Goal: Task Accomplishment & Management: Use online tool/utility

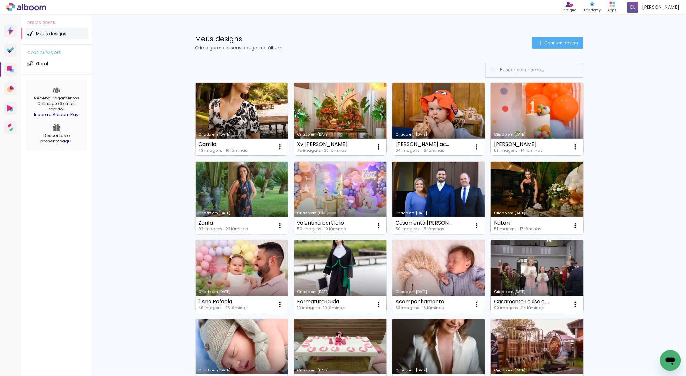
click at [240, 105] on link "Criado em [DATE]" at bounding box center [242, 119] width 93 height 73
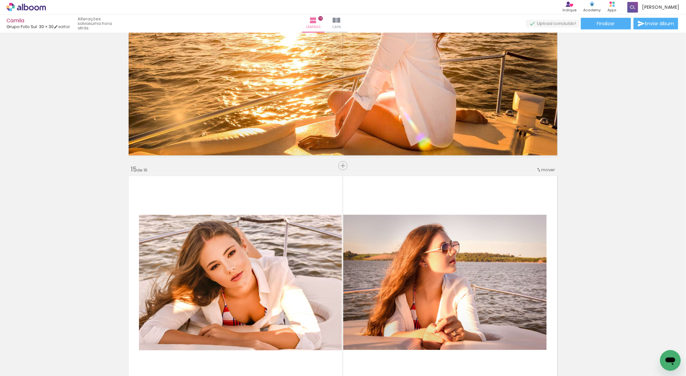
scroll to position [3180, 0]
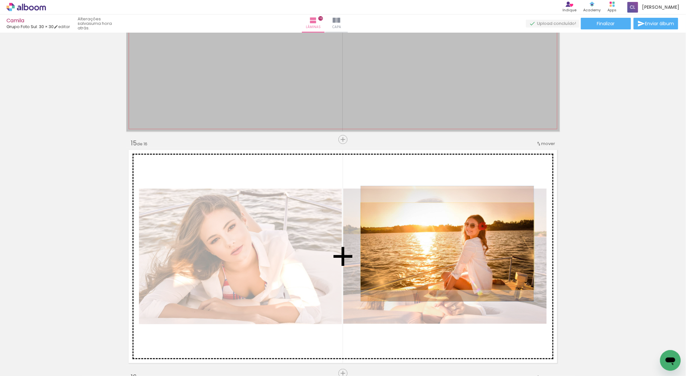
drag, startPoint x: 425, startPoint y: 99, endPoint x: 444, endPoint y: 246, distance: 148.9
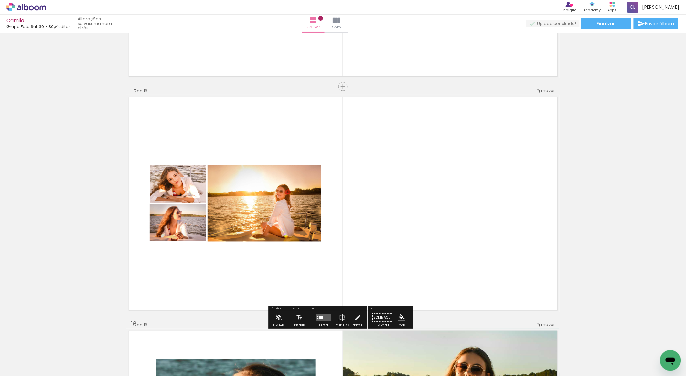
scroll to position [3309, 0]
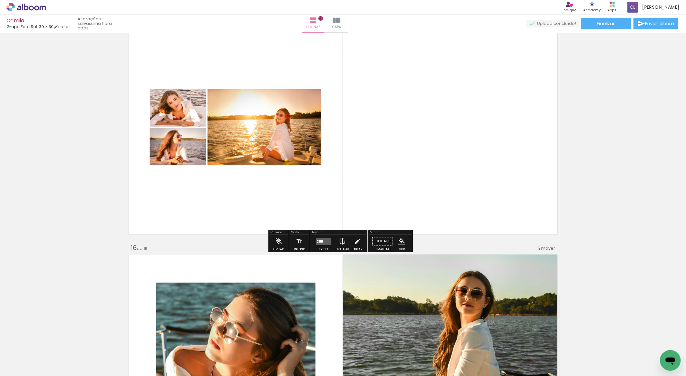
click at [321, 242] on quentale-layouter at bounding box center [323, 241] width 15 height 7
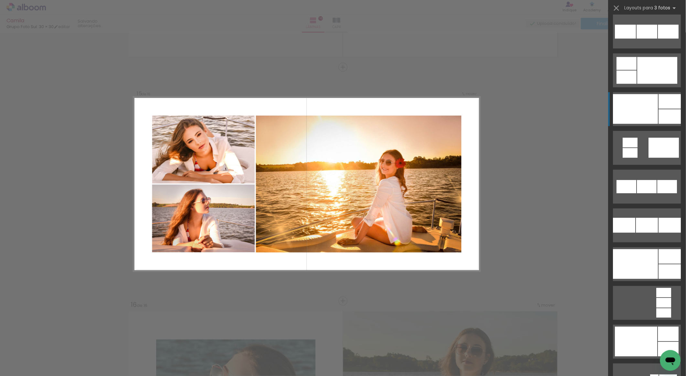
scroll to position [689, 0]
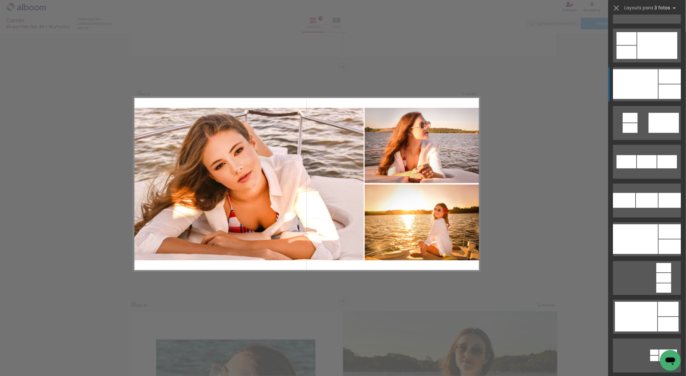
click at [630, 70] on div at bounding box center [635, 84] width 45 height 30
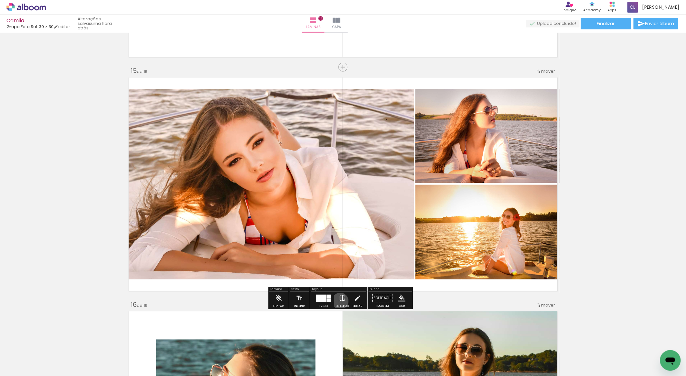
click at [339, 301] on iron-icon at bounding box center [342, 298] width 7 height 13
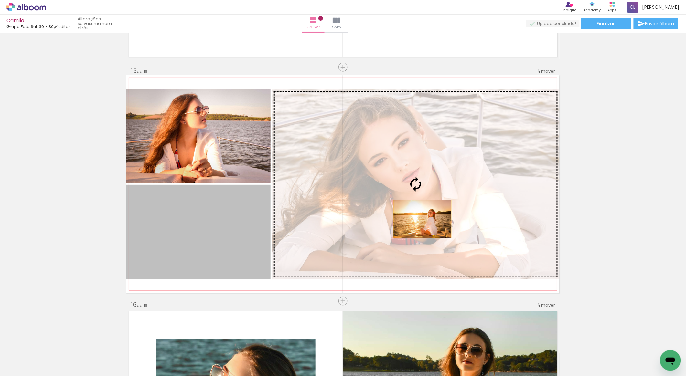
drag, startPoint x: 225, startPoint y: 252, endPoint x: 420, endPoint y: 219, distance: 197.1
click at [0, 0] on slot at bounding box center [0, 0] width 0 height 0
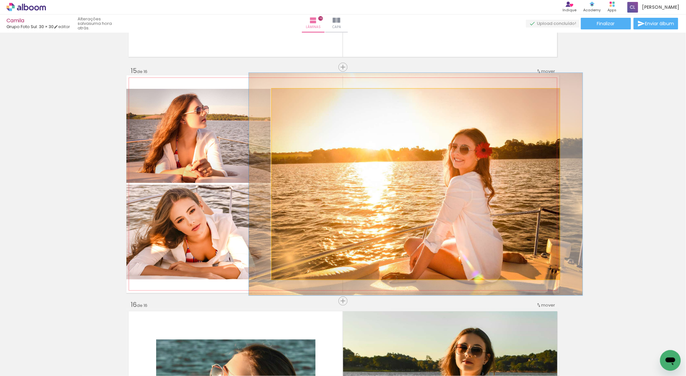
drag, startPoint x: 281, startPoint y: 95, endPoint x: 284, endPoint y: 96, distance: 3.7
type paper-slider "116"
click at [285, 96] on div at bounding box center [290, 96] width 10 height 10
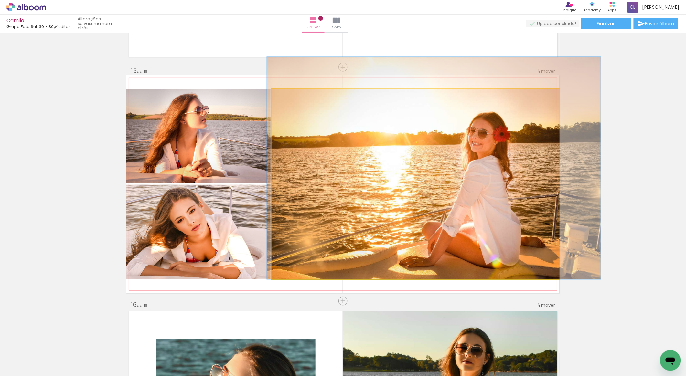
drag, startPoint x: 386, startPoint y: 189, endPoint x: 403, endPoint y: 171, distance: 25.6
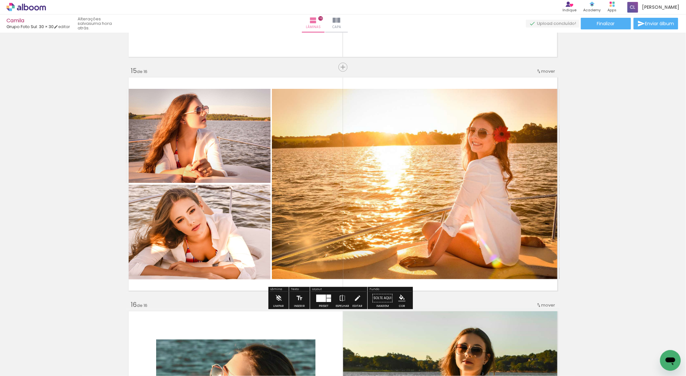
click at [246, 223] on quentale-photo at bounding box center [198, 232] width 144 height 95
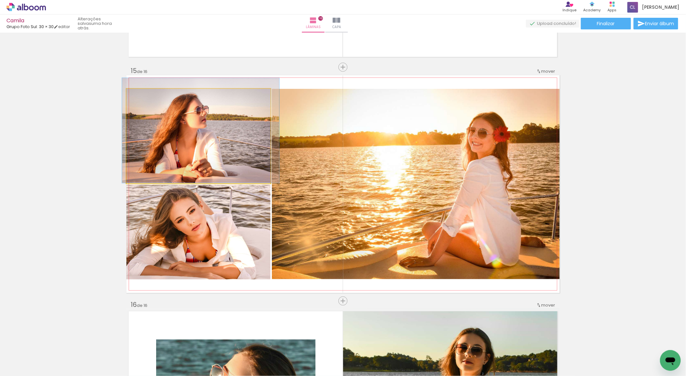
click at [241, 146] on quentale-photo at bounding box center [198, 136] width 144 height 95
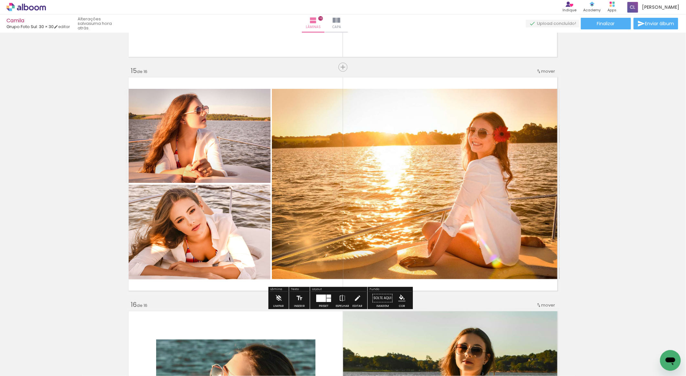
click at [299, 170] on quentale-photo at bounding box center [416, 184] width 288 height 191
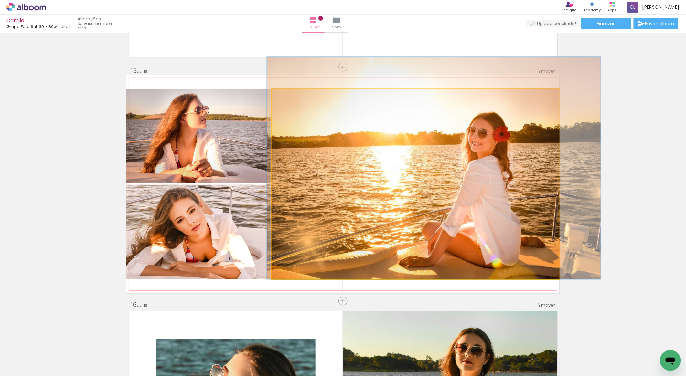
click at [288, 180] on quentale-photo at bounding box center [416, 184] width 288 height 191
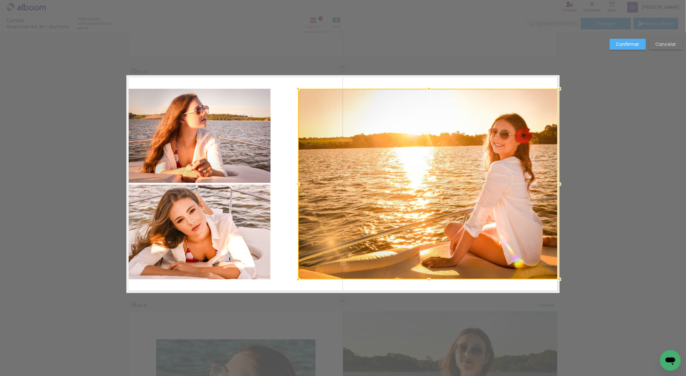
drag, startPoint x: 270, startPoint y: 184, endPoint x: 296, endPoint y: 187, distance: 26.8
click at [296, 187] on div at bounding box center [298, 184] width 13 height 13
click at [231, 139] on quentale-photo at bounding box center [198, 136] width 144 height 95
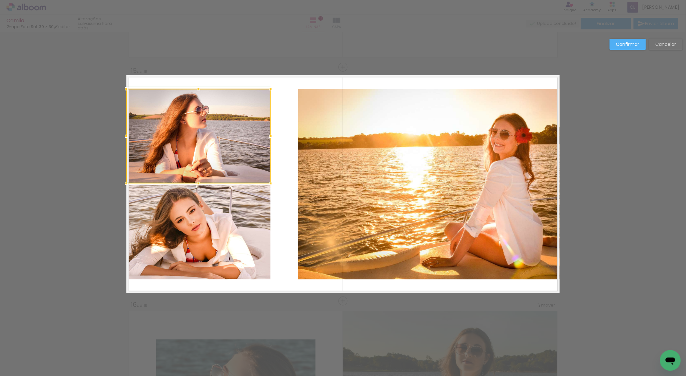
click at [268, 135] on div at bounding box center [270, 136] width 13 height 13
click at [0, 0] on slot "Cancelar" at bounding box center [0, 0] width 0 height 0
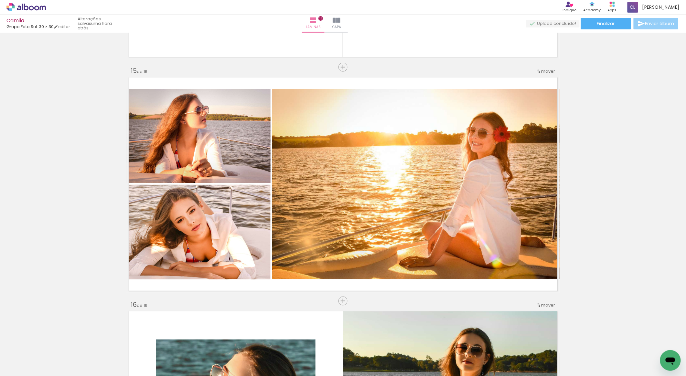
click at [645, 23] on span "Enviar álbum" at bounding box center [659, 23] width 29 height 5
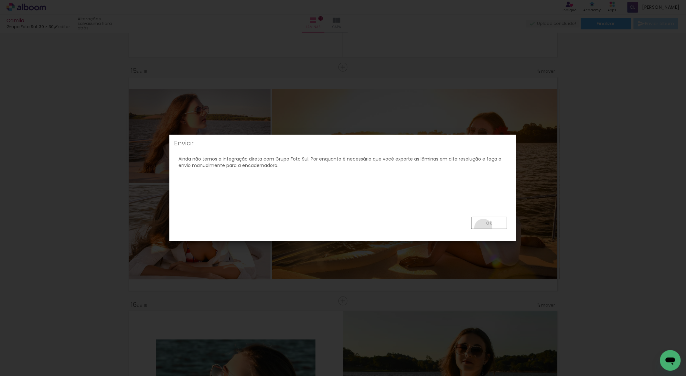
click at [484, 228] on paper-button "ok" at bounding box center [489, 223] width 36 height 12
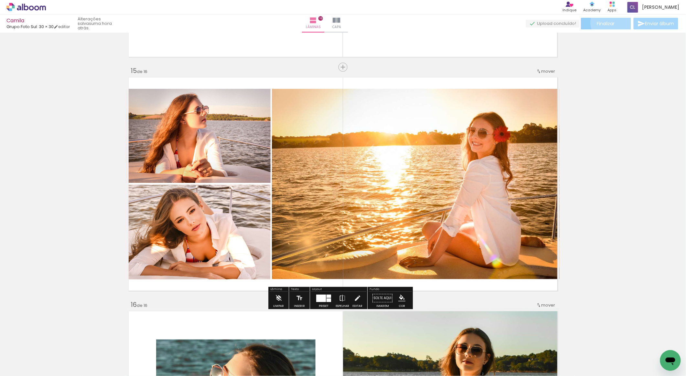
click at [611, 23] on span "Finalizar" at bounding box center [606, 23] width 18 height 5
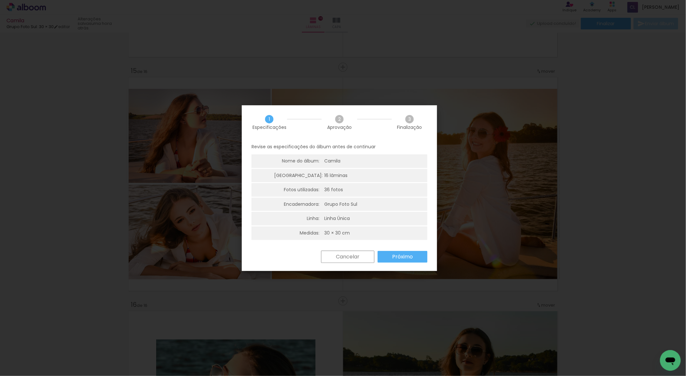
click at [0, 0] on slot "Próximo" at bounding box center [0, 0] width 0 height 0
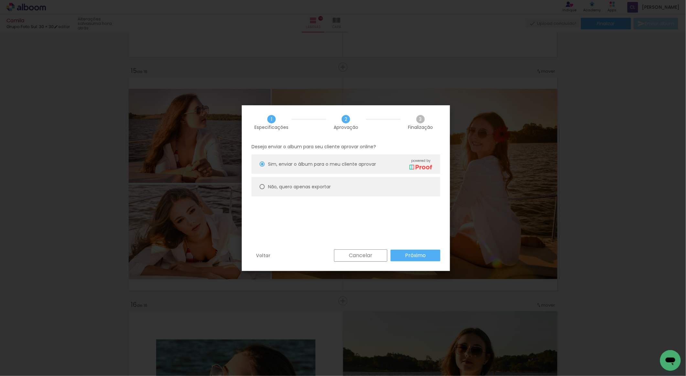
click at [0, 0] on slot "Próximo" at bounding box center [0, 0] width 0 height 0
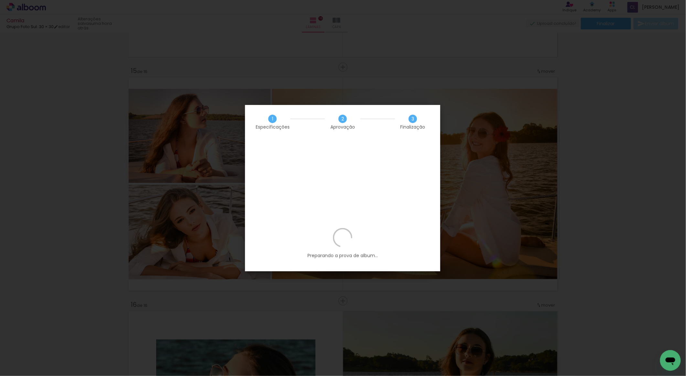
click at [422, 243] on div "Preparando a prova de album..." at bounding box center [342, 249] width 195 height 43
click at [421, 228] on p "Preparando a prova de album..." at bounding box center [343, 243] width 176 height 31
click at [548, 159] on iron-overlay-backdrop at bounding box center [343, 188] width 686 height 376
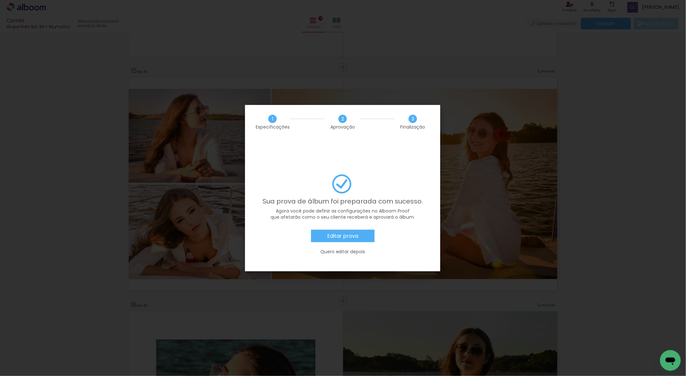
scroll to position [689, 0]
click at [0, 0] on slot "Quero editar depois" at bounding box center [0, 0] width 0 height 0
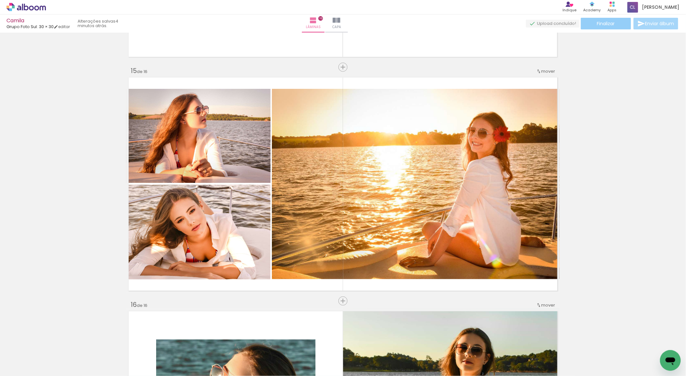
click at [617, 25] on paper-button "Finalizar" at bounding box center [606, 24] width 50 height 12
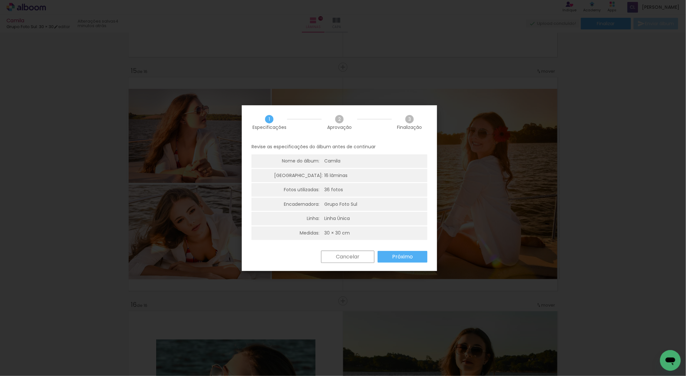
scroll to position [2, 0]
click at [0, 0] on slot "Próximo" at bounding box center [0, 0] width 0 height 0
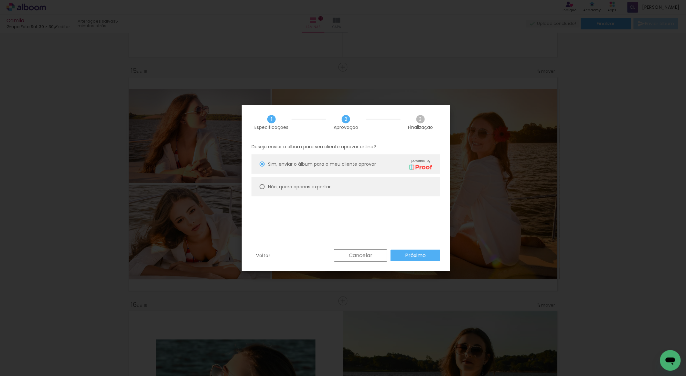
click at [0, 0] on slot "Não, quero apenas exportar" at bounding box center [0, 0] width 0 height 0
type paper-radio-button "on"
click at [0, 0] on slot "Próximo" at bounding box center [0, 0] width 0 height 0
type input "Alta, 300 DPI"
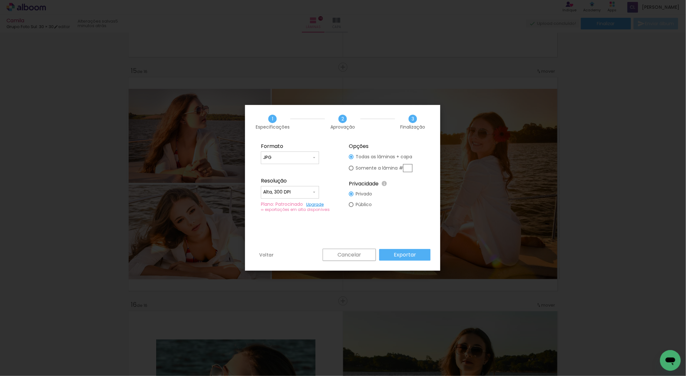
click at [405, 166] on input "text" at bounding box center [407, 168] width 9 height 8
type paper-radio-button "on"
type input "15"
click at [0, 0] on slot "Exportar" at bounding box center [0, 0] width 0 height 0
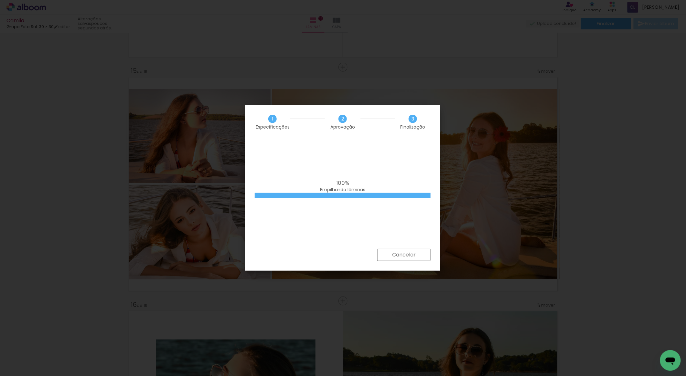
scroll to position [689, 0]
